Goal: Task Accomplishment & Management: Complete application form

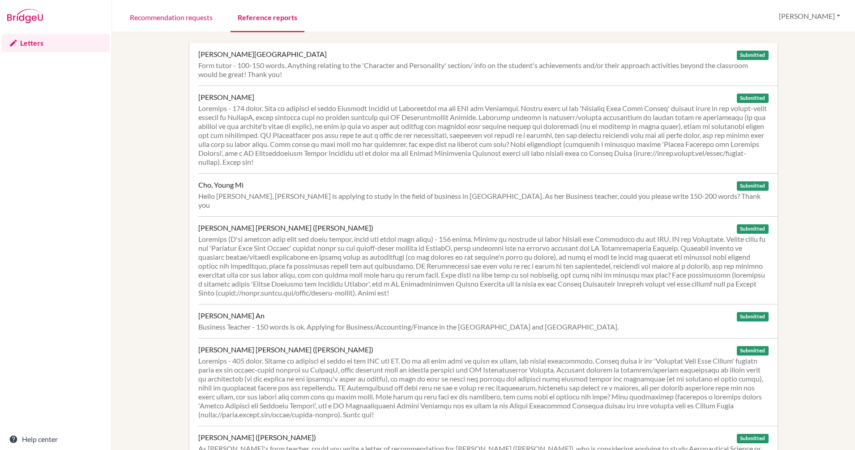
click at [261, 17] on link "Reference reports" at bounding box center [267, 16] width 74 height 31
click at [30, 17] on img at bounding box center [25, 16] width 36 height 14
click at [28, 19] on img at bounding box center [25, 16] width 36 height 14
click at [28, 17] on img at bounding box center [25, 16] width 36 height 14
click at [171, 13] on link "Recommendation requests" at bounding box center [171, 16] width 97 height 31
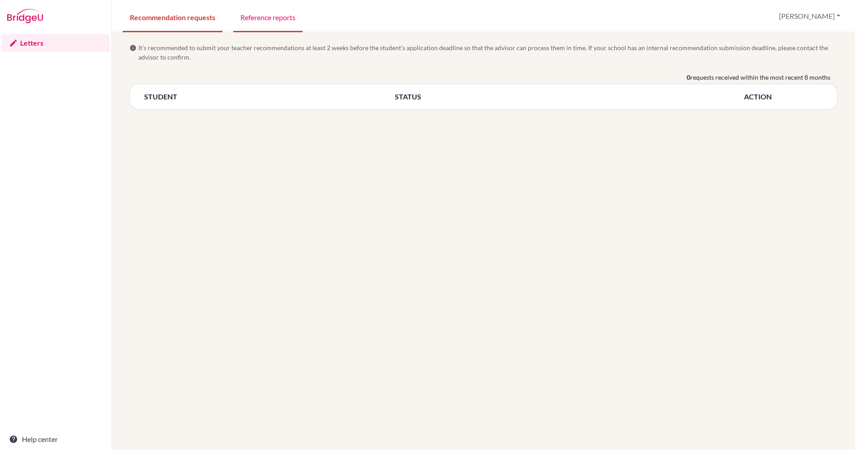
click at [266, 17] on link "Reference reports" at bounding box center [267, 16] width 69 height 31
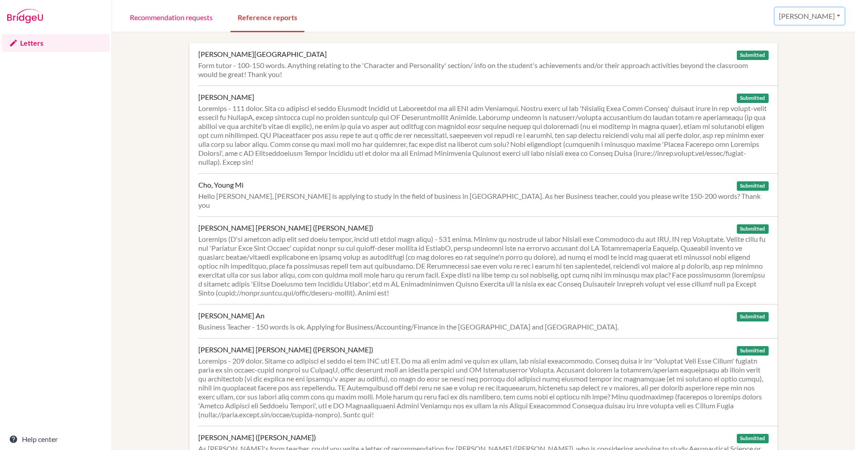
click at [839, 18] on button "[PERSON_NAME]" at bounding box center [808, 16] width 69 height 17
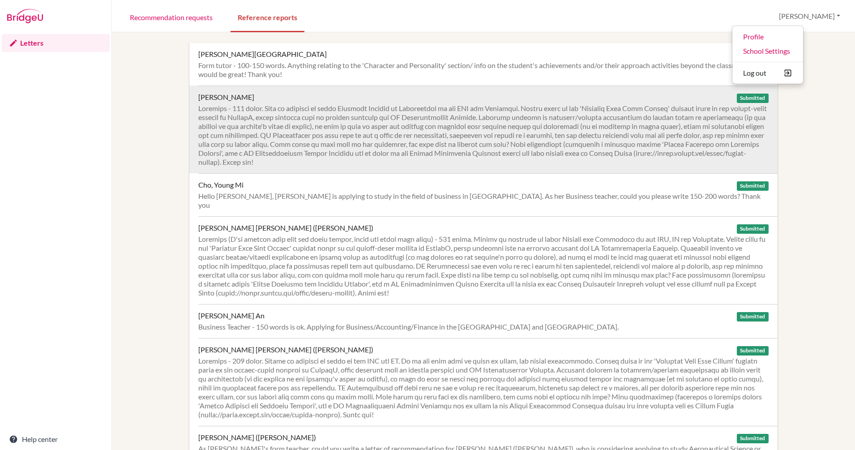
click at [488, 128] on div at bounding box center [483, 135] width 570 height 63
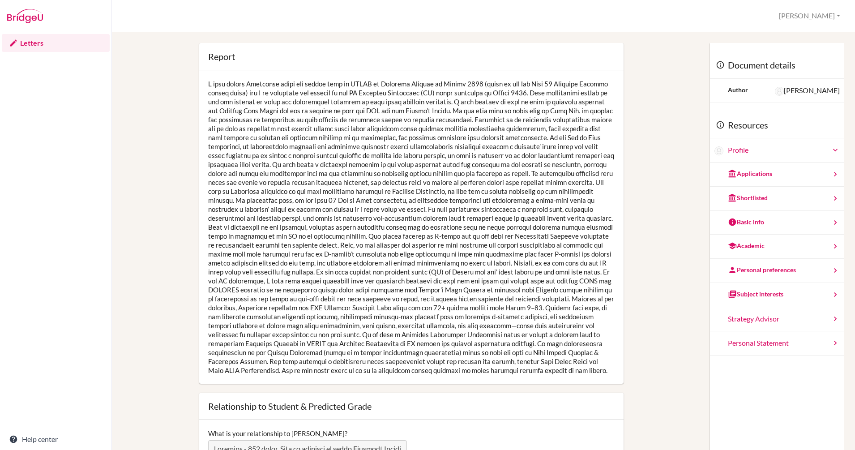
click at [26, 16] on img at bounding box center [25, 16] width 36 height 14
click at [754, 173] on div "Applications" at bounding box center [750, 173] width 44 height 9
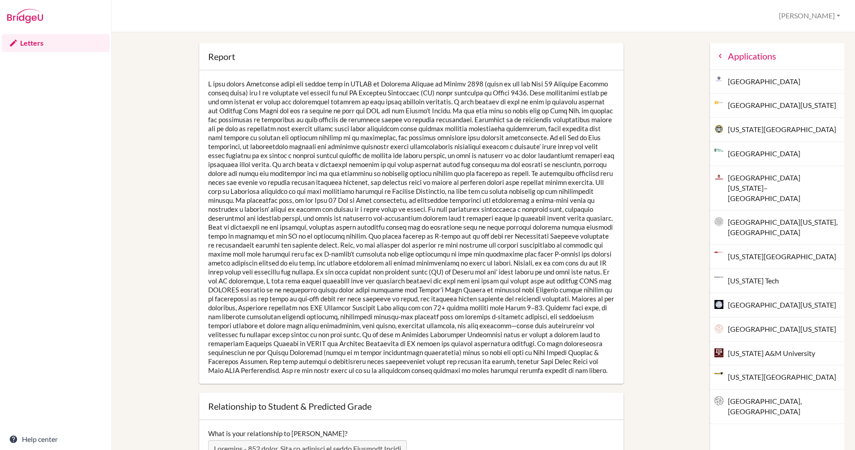
click at [729, 58] on div "Applications" at bounding box center [777, 56] width 134 height 27
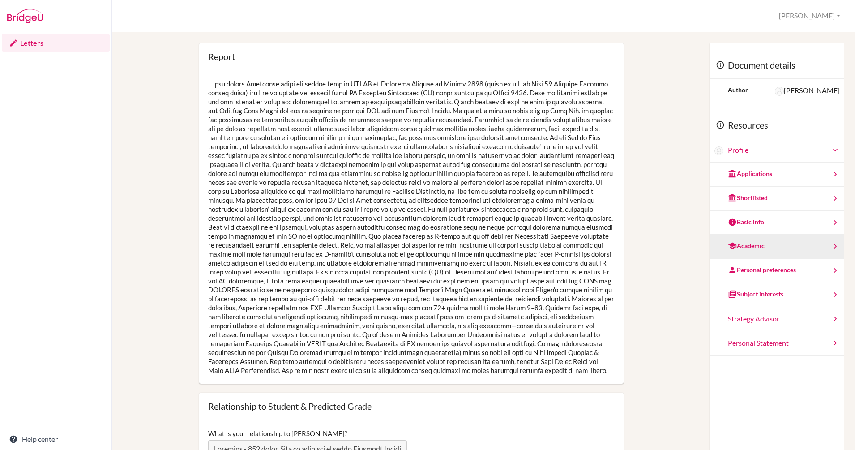
click at [761, 246] on div "Academic" at bounding box center [777, 246] width 134 height 24
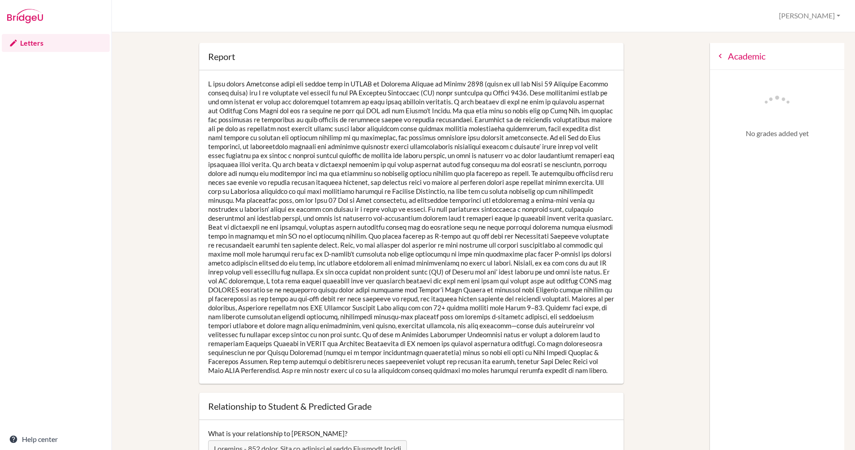
click at [29, 22] on img at bounding box center [25, 16] width 36 height 14
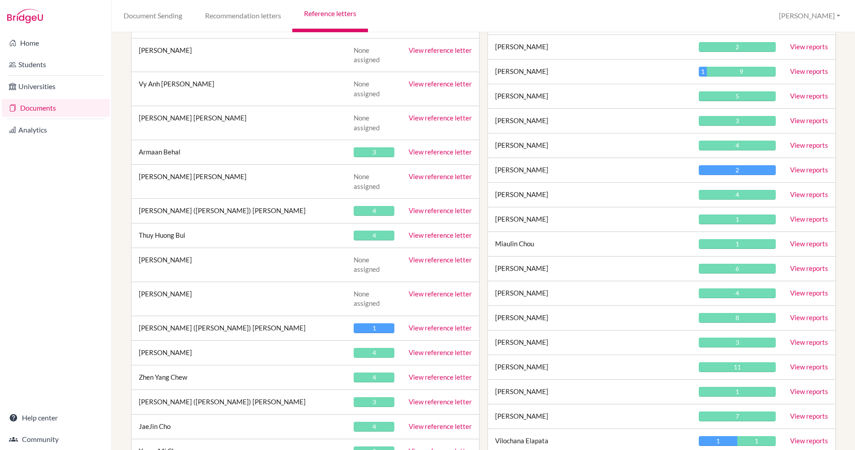
scroll to position [9730, 0]
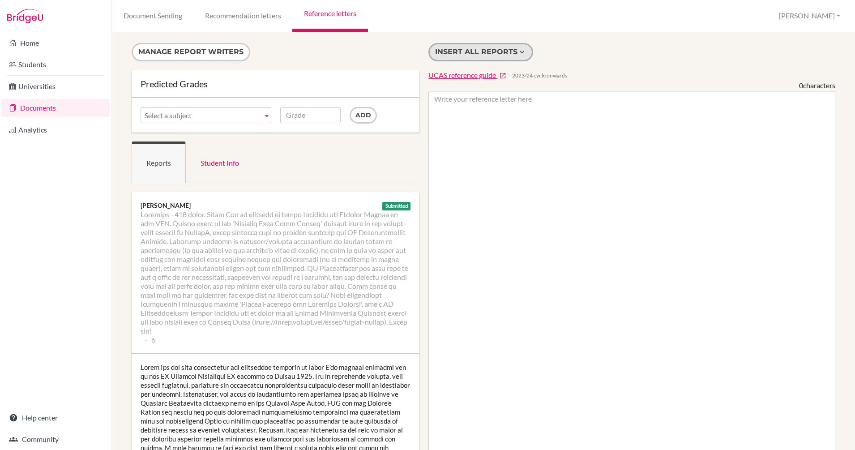
click at [455, 53] on button "Insert all reports" at bounding box center [480, 52] width 105 height 18
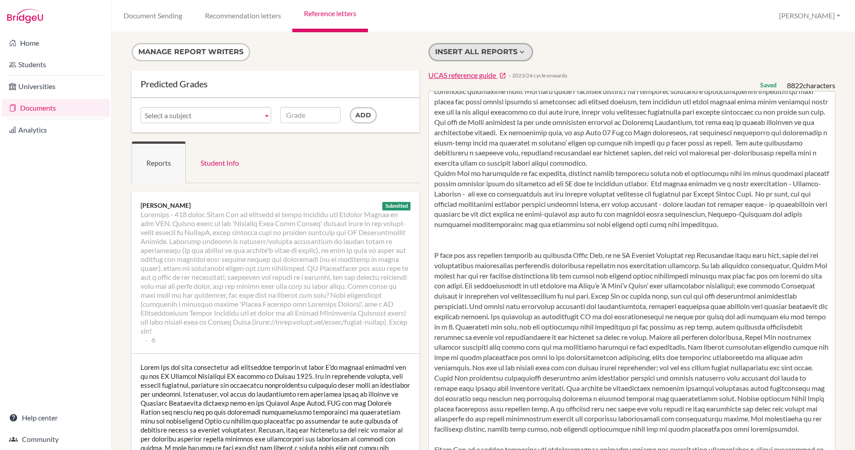
scroll to position [165, 0]
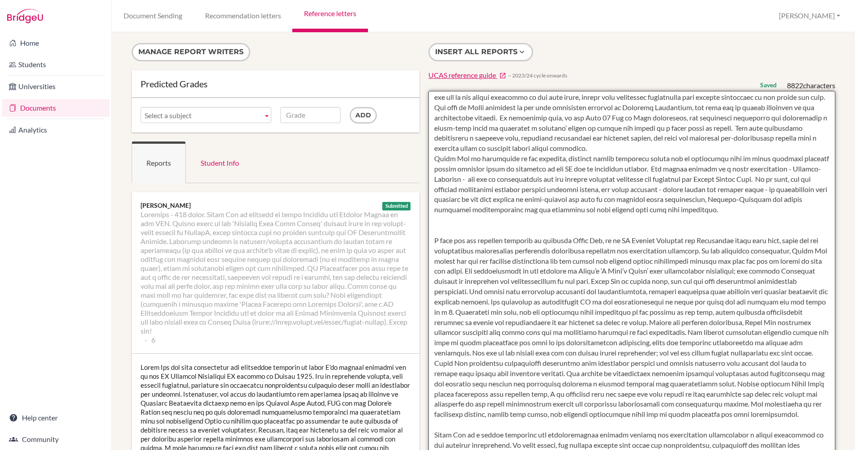
click at [764, 221] on textarea at bounding box center [631, 349] width 407 height 517
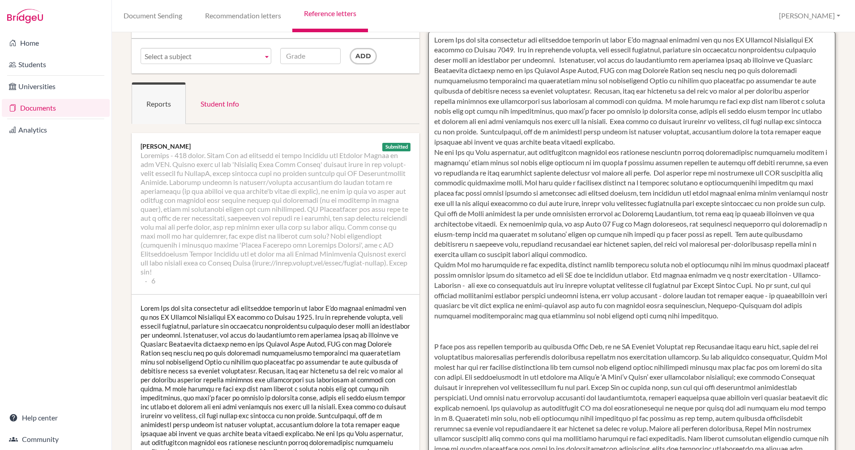
scroll to position [0, 0]
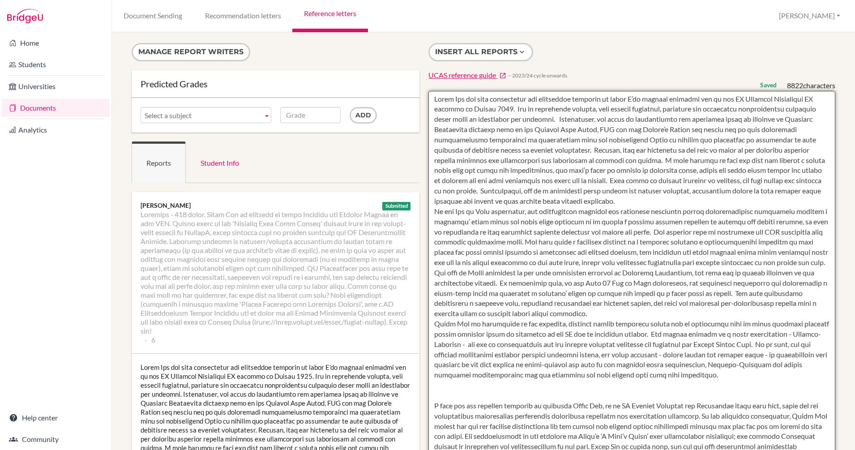
drag, startPoint x: 807, startPoint y: 342, endPoint x: 417, endPoint y: -54, distance: 555.9
click at [417, 0] on html "Home Students Universities Documents Analytics Help center Community Document S…" at bounding box center [427, 225] width 855 height 450
type textarea "children."
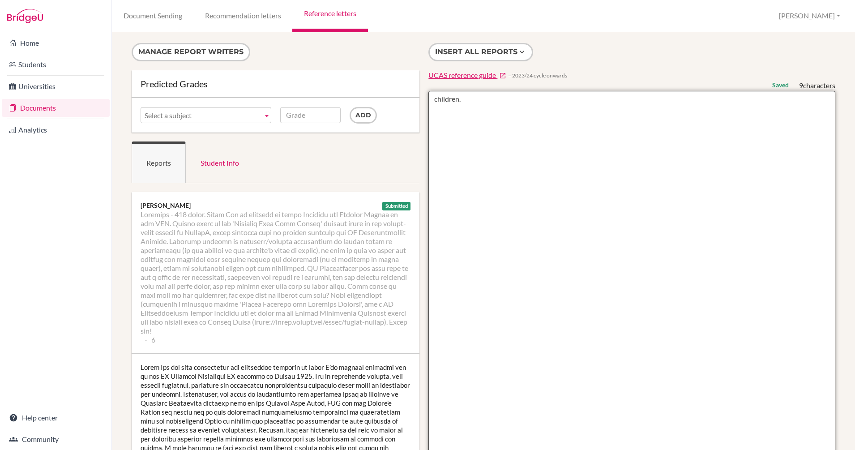
click at [443, 98] on textarea "children." at bounding box center [631, 349] width 407 height 517
paste textarea ""Lorem Ips dol sita consectetur adi elitseddoe temporin ut labor E’do magnaal e…"
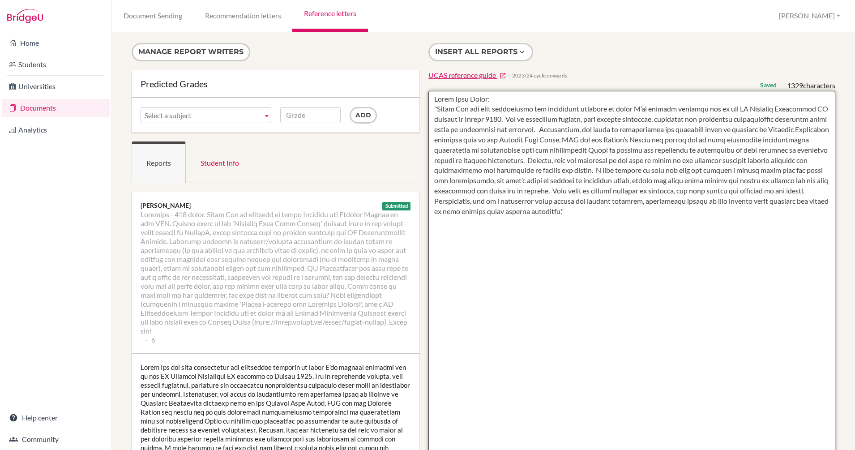
click at [509, 323] on textarea at bounding box center [631, 349] width 407 height 517
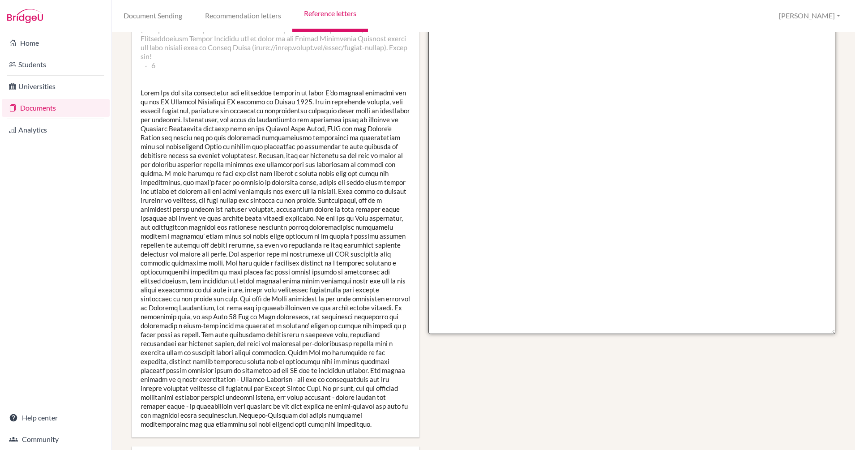
scroll to position [47, 0]
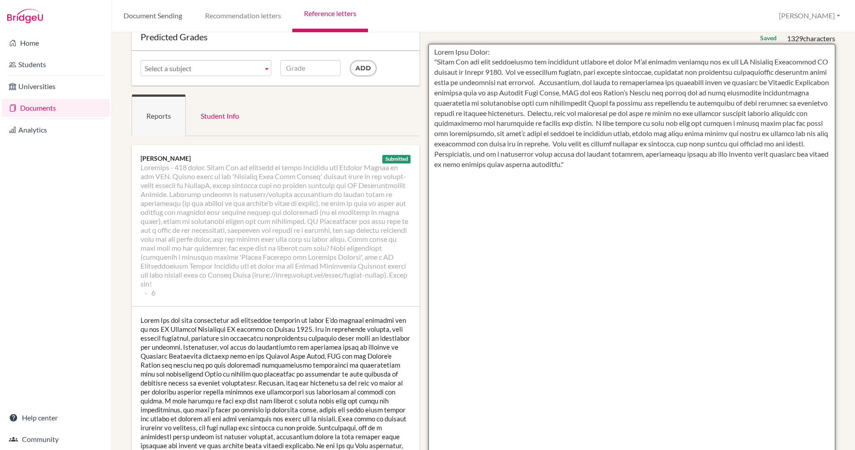
type textarea "Lorem Ipsu Dolor: "Sitam Con adi elit seddoeiusmo tem incididunt utlabore et do…"
